Goal: Information Seeking & Learning: Check status

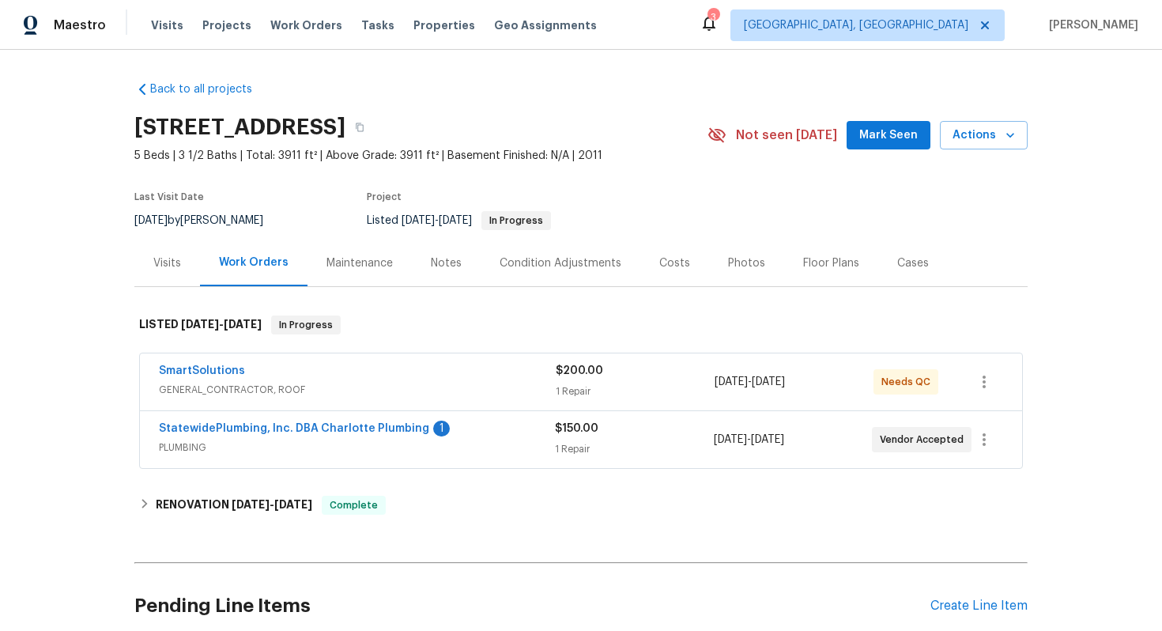
click at [392, 392] on span "GENERAL_CONTRACTOR, ROOF" at bounding box center [357, 390] width 397 height 16
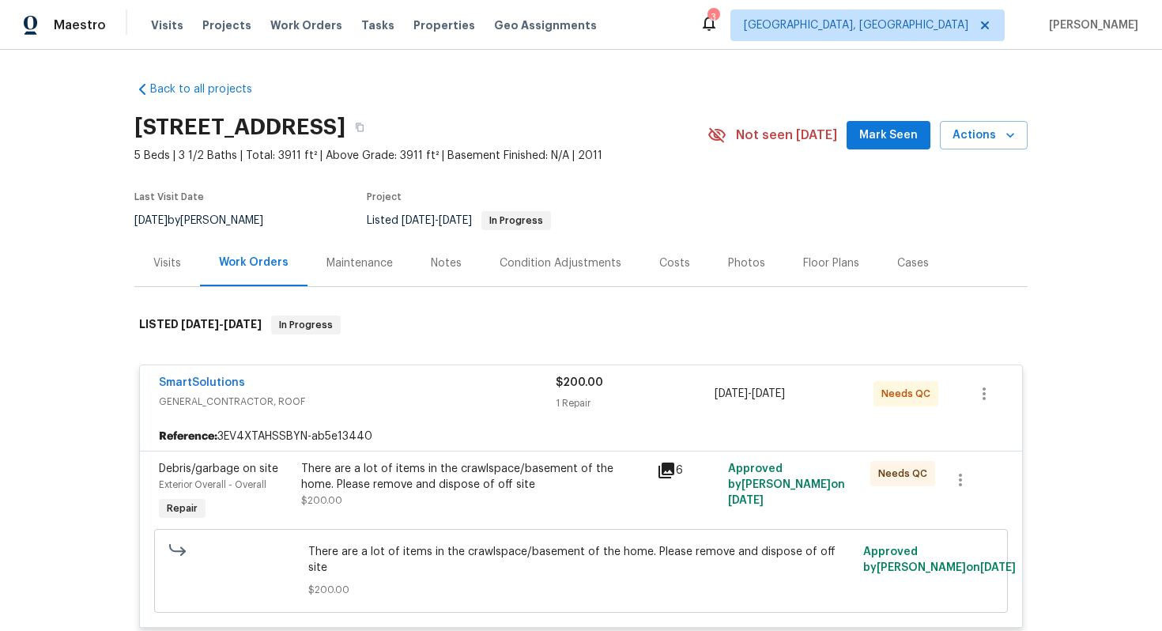
click at [237, 392] on div "SmartSolutions" at bounding box center [357, 384] width 397 height 19
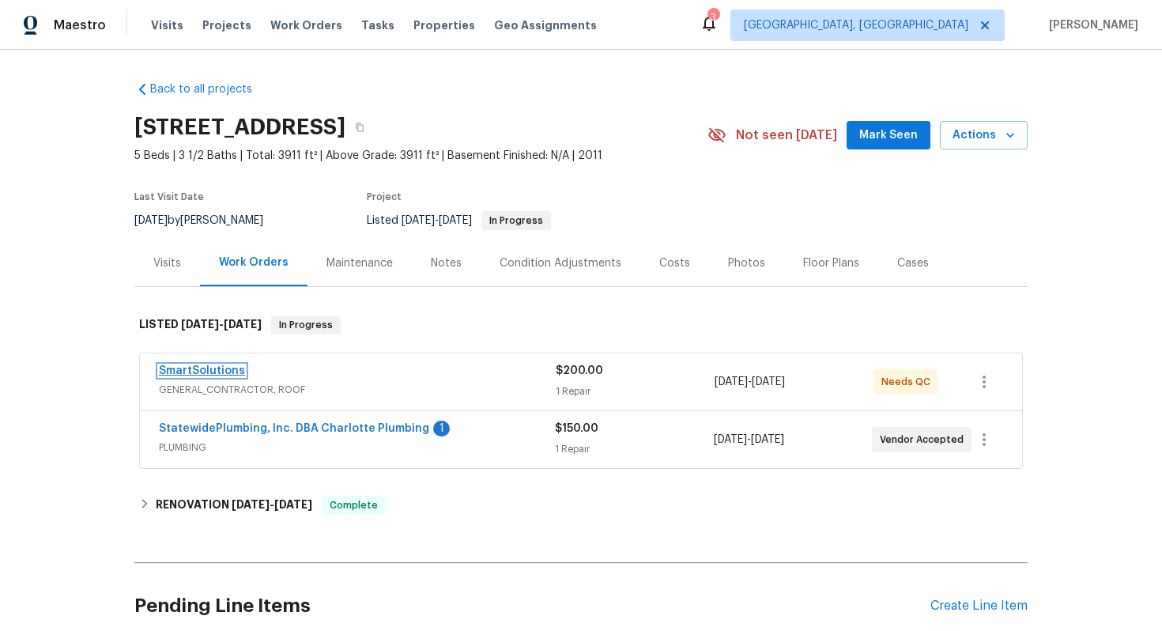
click at [223, 370] on link "SmartSolutions" at bounding box center [202, 370] width 86 height 11
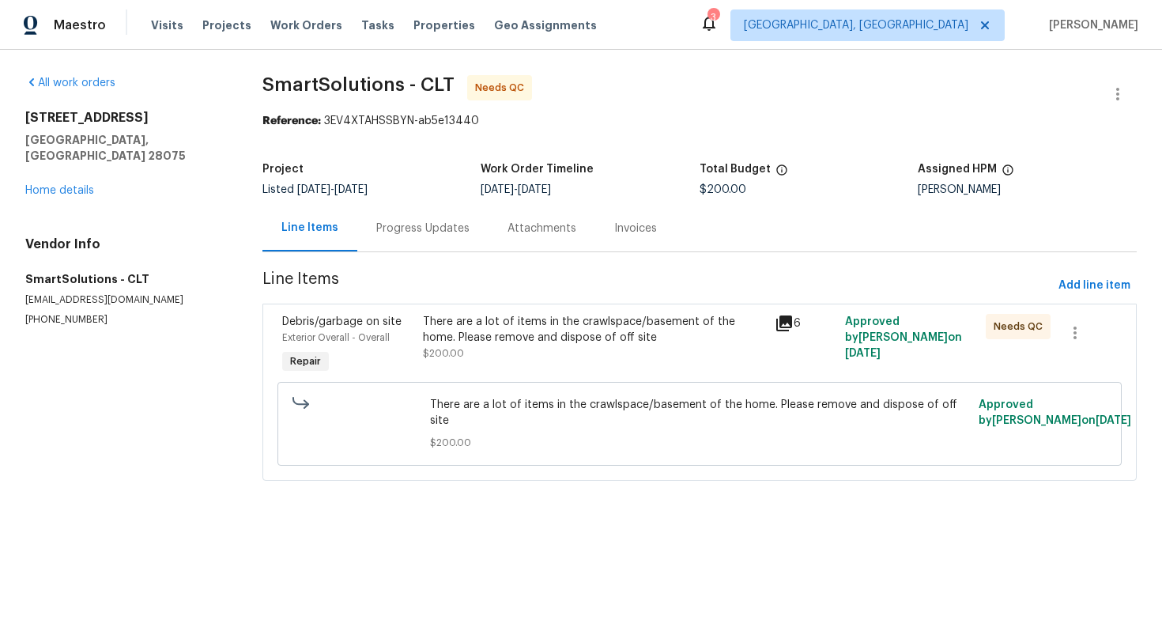
click at [452, 226] on div "Progress Updates" at bounding box center [422, 229] width 93 height 16
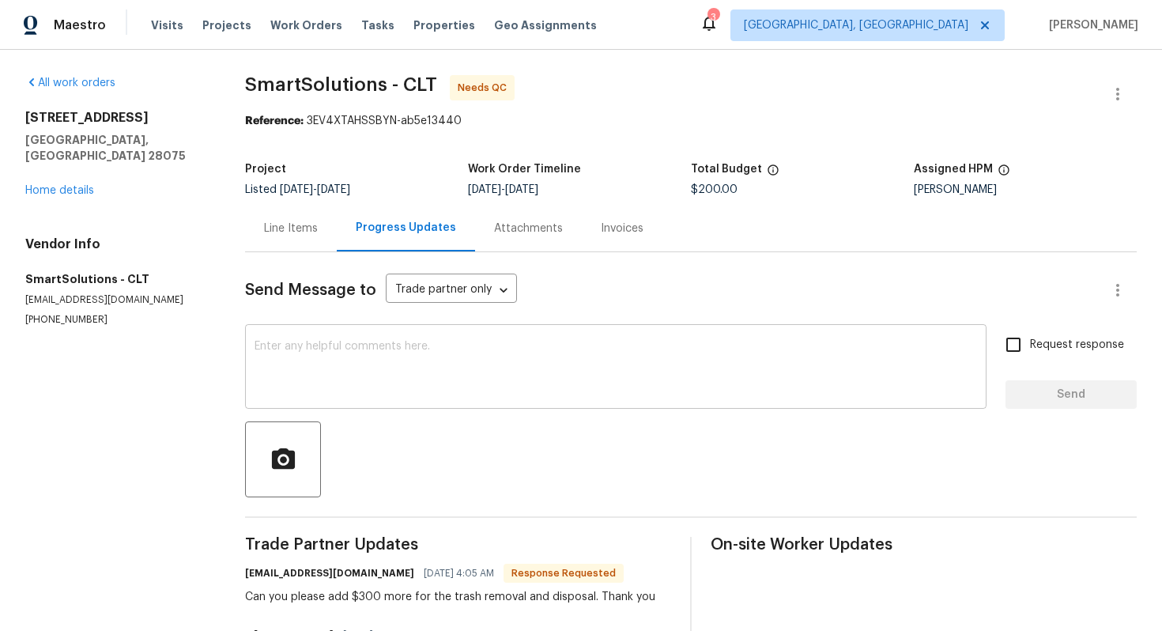
scroll to position [38, 0]
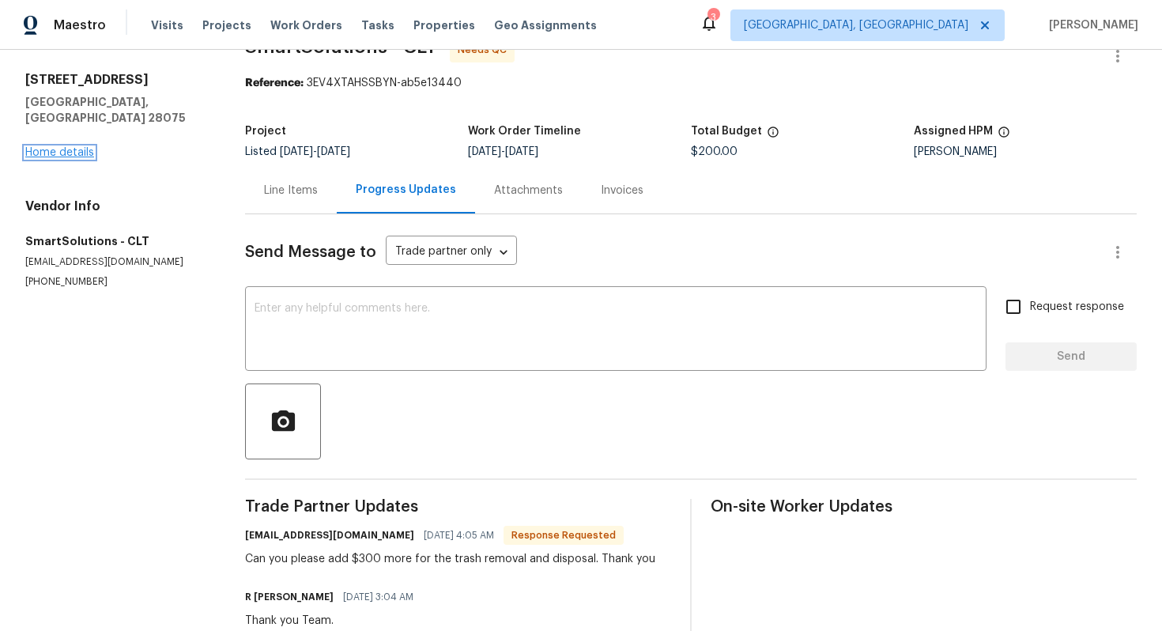
click at [80, 147] on link "Home details" at bounding box center [59, 152] width 69 height 11
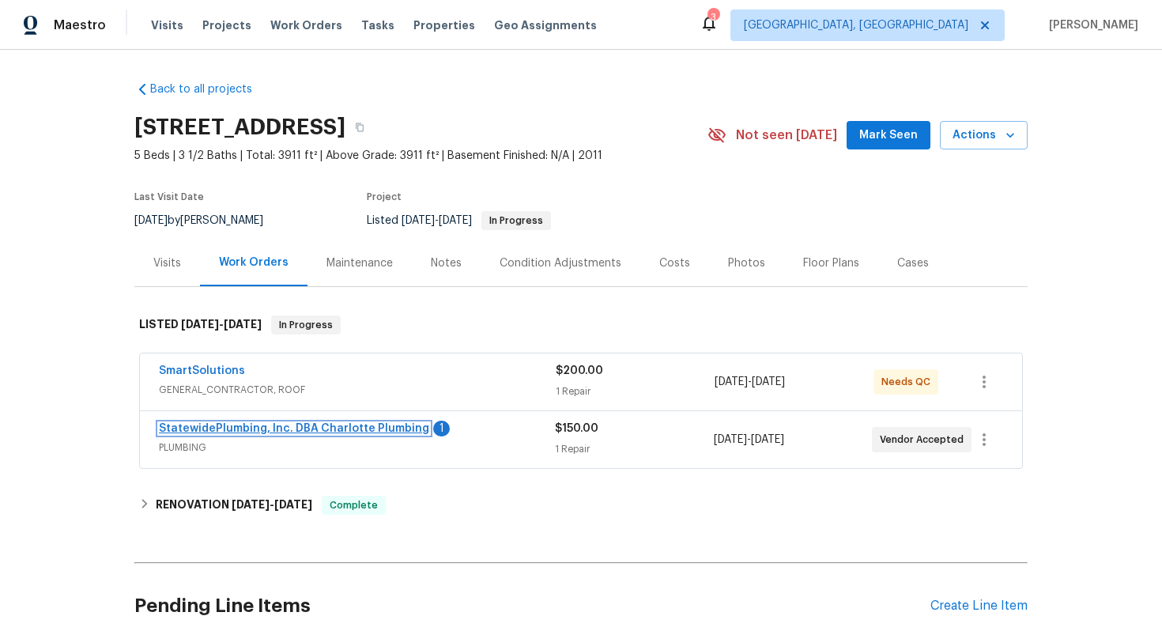
click at [311, 426] on link "StatewidePlumbing, Inc. DBA Charlotte Plumbing" at bounding box center [294, 428] width 270 height 11
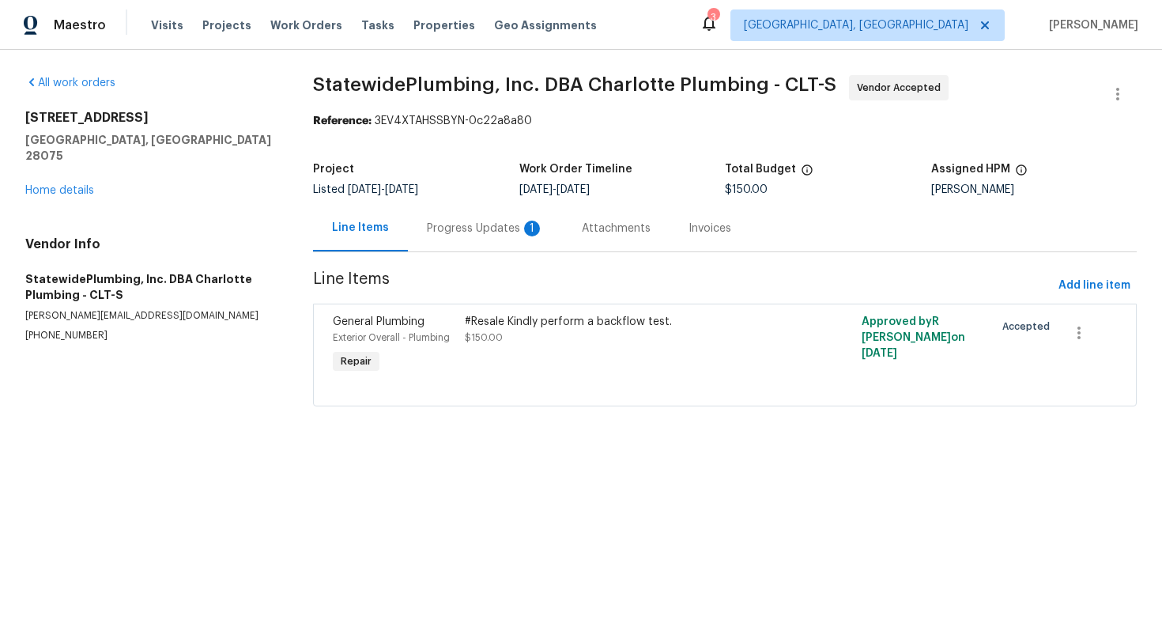
click at [476, 234] on div "Progress Updates 1" at bounding box center [485, 229] width 117 height 16
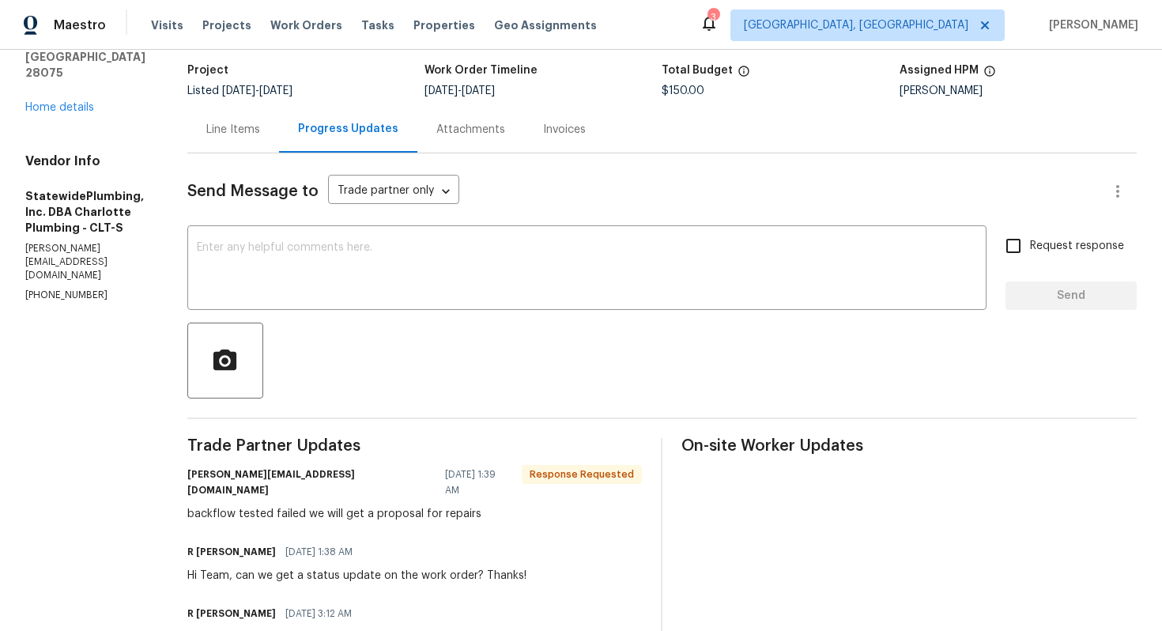
scroll to position [109, 0]
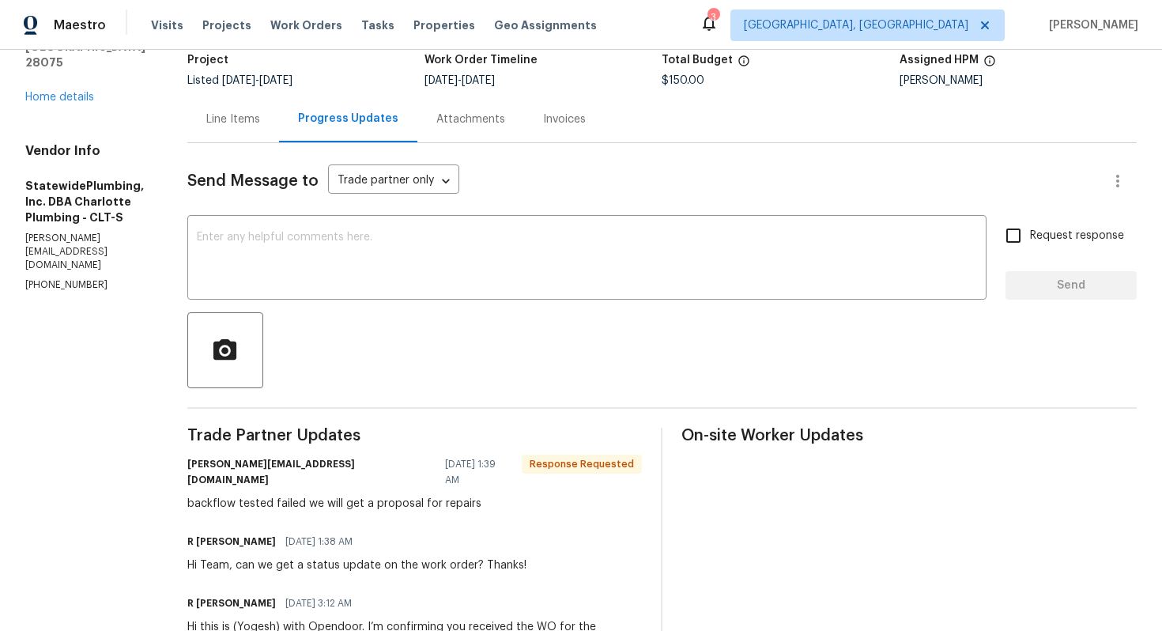
click at [43, 77] on div "All work orders [STREET_ADDRESS] Home details Vendor Info StatewidePlumbing, In…" at bounding box center [87, 129] width 124 height 327
click at [45, 92] on link "Home details" at bounding box center [59, 97] width 69 height 11
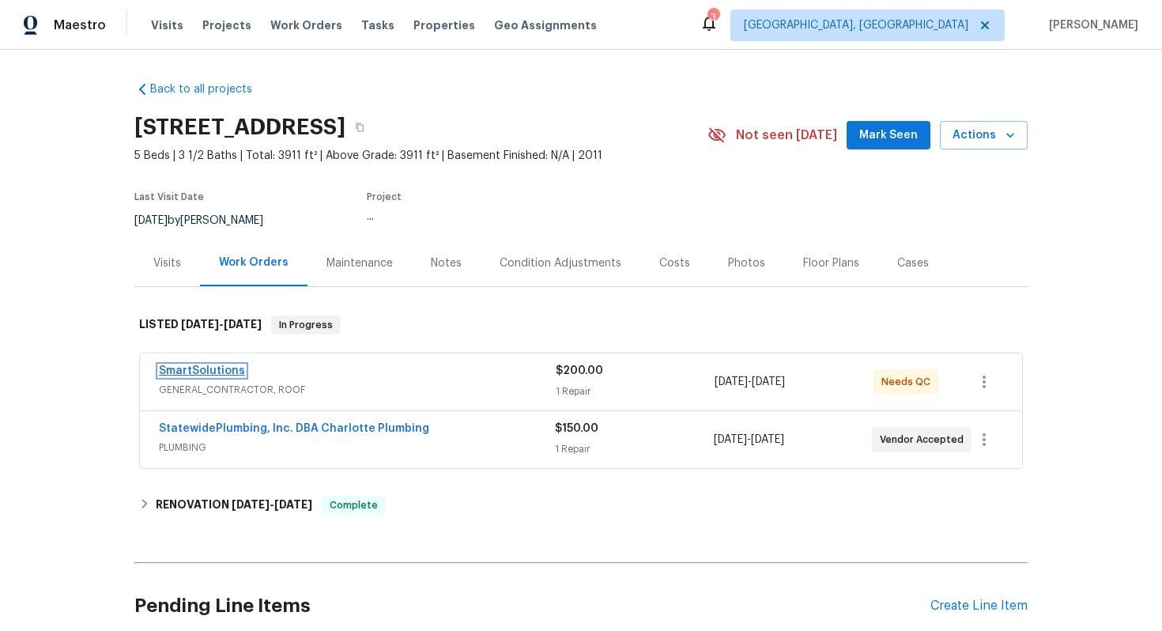
click at [161, 368] on link "SmartSolutions" at bounding box center [202, 370] width 86 height 11
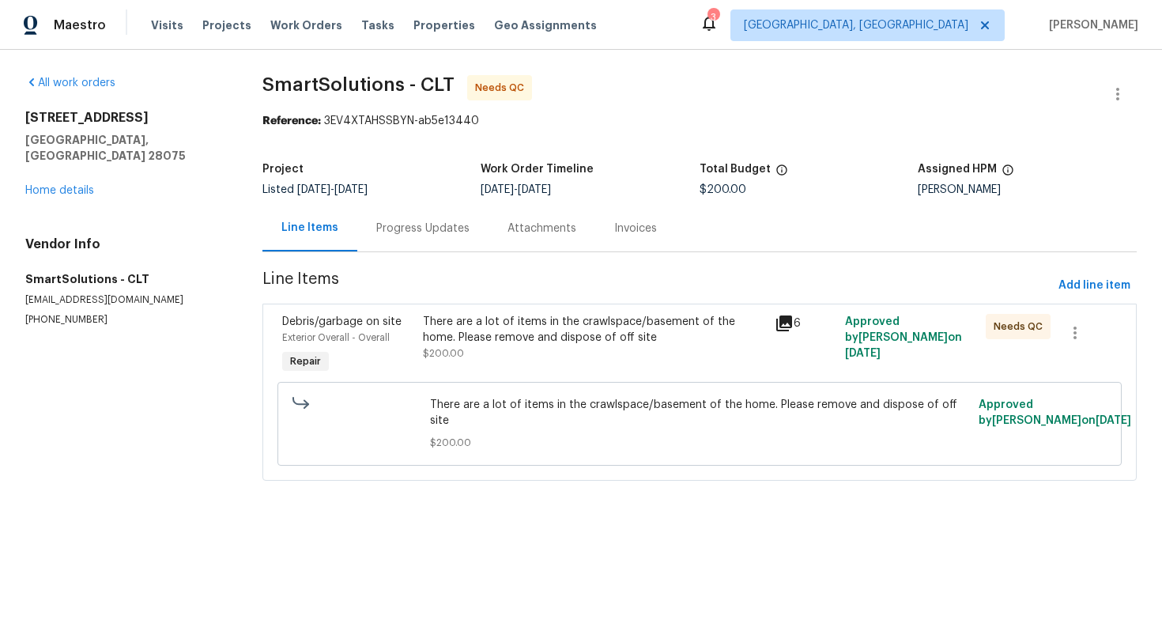
click at [420, 232] on div "Progress Updates" at bounding box center [422, 229] width 93 height 16
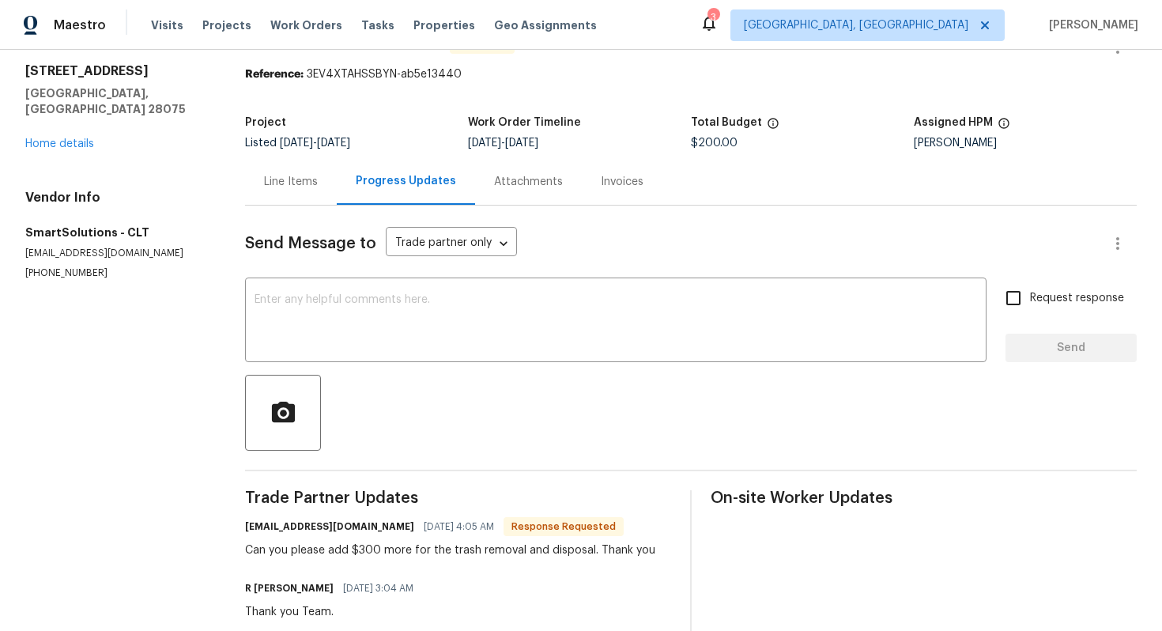
scroll to position [36, 0]
